Goal: Information Seeking & Learning: Understand process/instructions

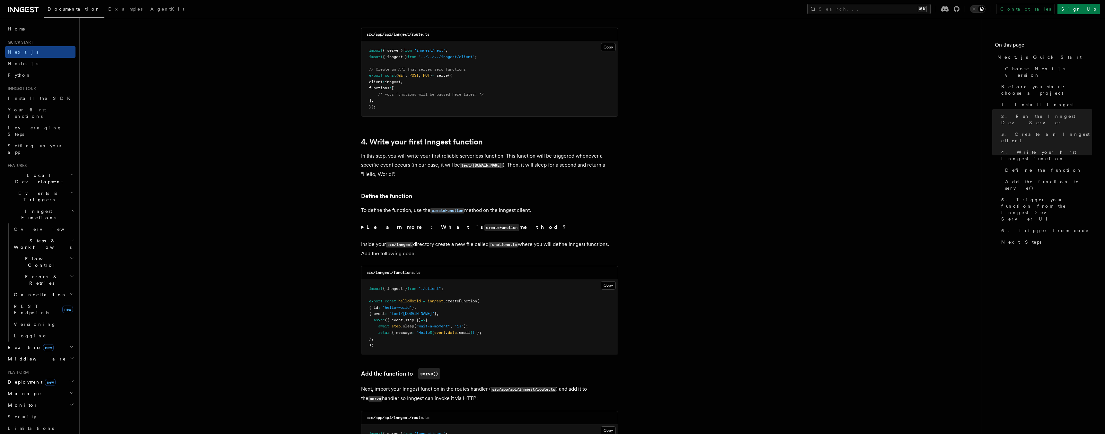
scroll to position [926, 0]
